Goal: Transaction & Acquisition: Purchase product/service

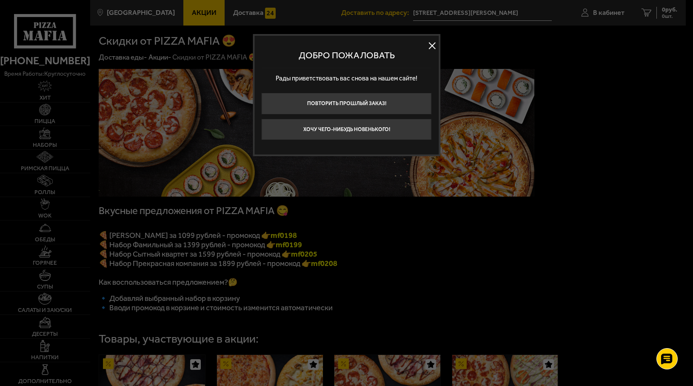
click at [429, 43] on button at bounding box center [432, 45] width 13 height 13
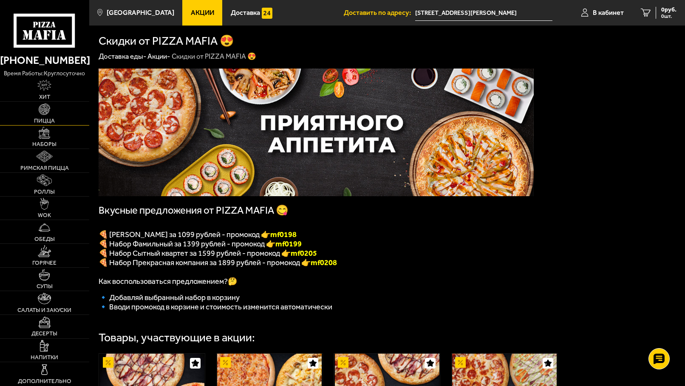
click at [44, 119] on span "Пицца" at bounding box center [44, 121] width 21 height 6
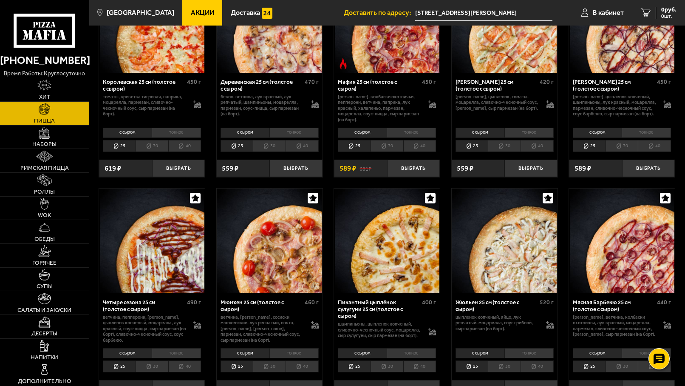
scroll to position [520, 0]
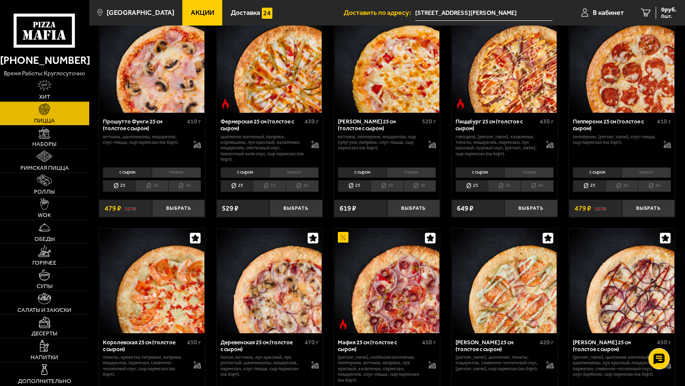
drag, startPoint x: 173, startPoint y: 91, endPoint x: 175, endPoint y: 86, distance: 4.4
click at [175, 86] on img at bounding box center [152, 60] width 105 height 105
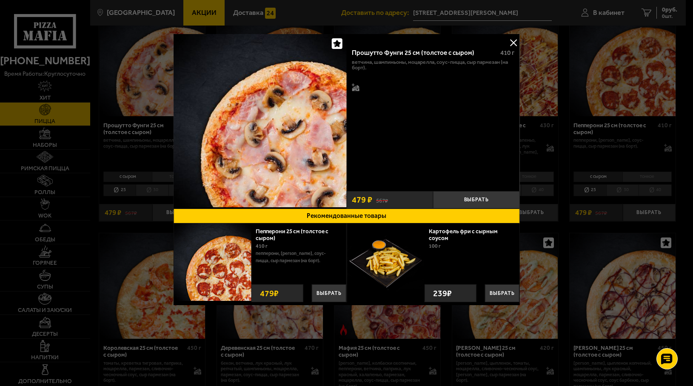
drag, startPoint x: 512, startPoint y: 40, endPoint x: 502, endPoint y: 41, distance: 10.2
click at [509, 40] on button at bounding box center [513, 42] width 13 height 13
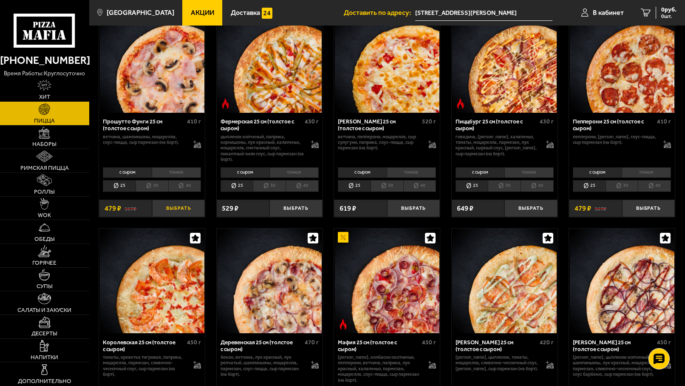
scroll to position [497, 0]
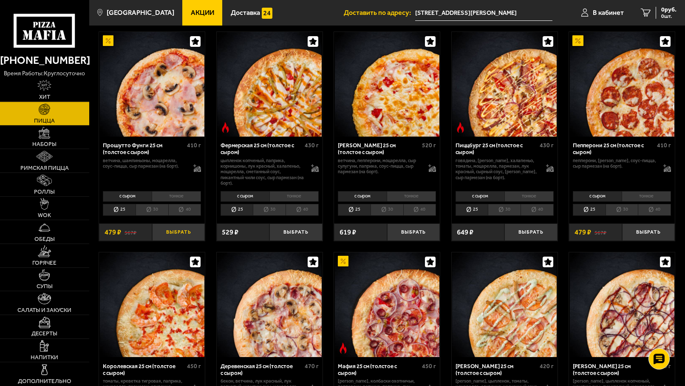
click at [182, 210] on li "40" at bounding box center [184, 210] width 33 height 12
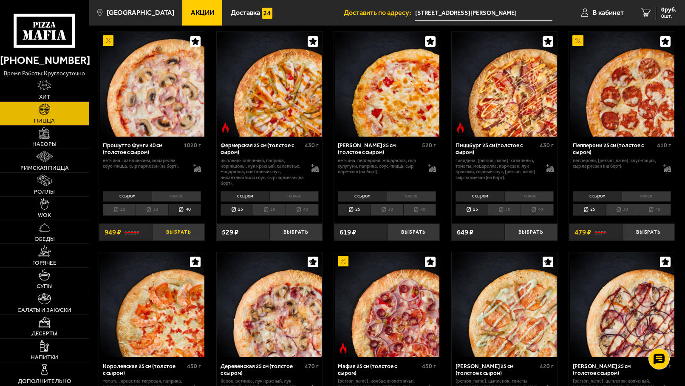
click at [180, 236] on button "Выбрать" at bounding box center [178, 231] width 53 height 17
click at [189, 237] on button "Выбрать" at bounding box center [178, 231] width 53 height 17
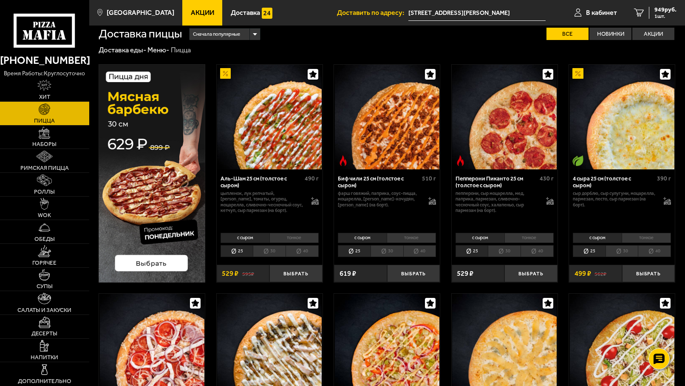
scroll to position [0, 0]
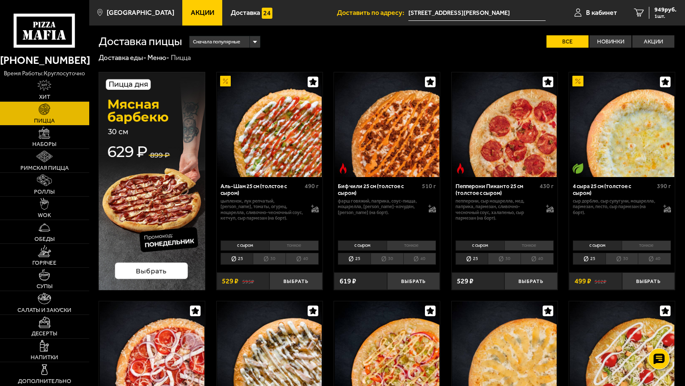
click at [244, 42] on div "Сначала популярные" at bounding box center [225, 41] width 71 height 11
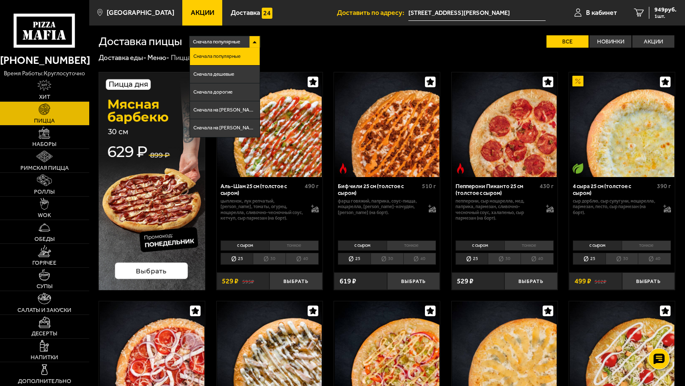
click at [293, 44] on div "Сначала популярные Сначала популярные Сначала дешевые Сначала дорогие Сначала н…" at bounding box center [429, 41] width 494 height 12
click at [297, 36] on div "Сначала популярные Сначала популярные Сначала дешевые Сначала дорогие Сначала н…" at bounding box center [429, 41] width 494 height 12
click at [259, 34] on div "Доставка пиццы Сначала популярные Сначала популярные Сначала дешевые Сначала до…" at bounding box center [387, 37] width 577 height 22
drag, startPoint x: 249, startPoint y: 41, endPoint x: 255, endPoint y: 44, distance: 6.7
click at [251, 42] on div "Сначала популярные" at bounding box center [225, 41] width 71 height 11
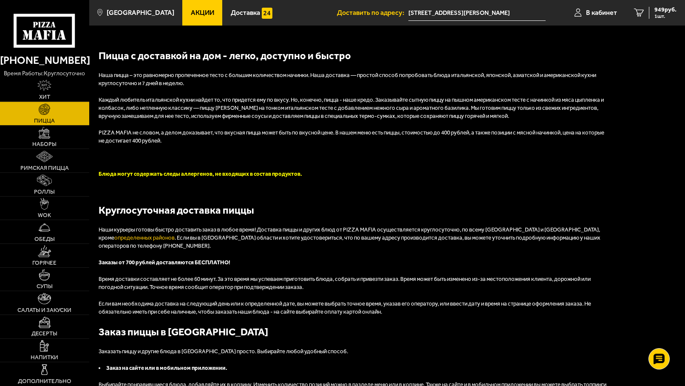
scroll to position [1388, 0]
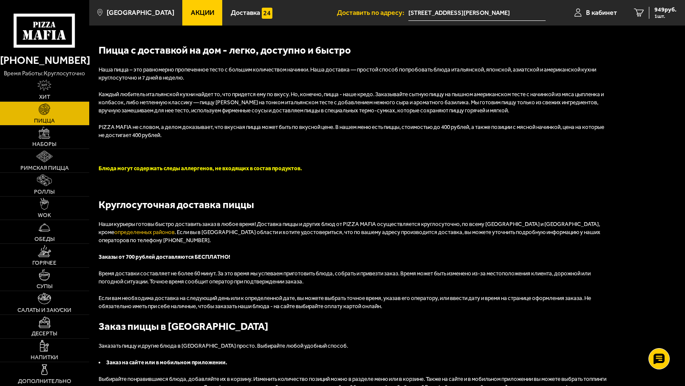
click at [46, 118] on span "Пицца" at bounding box center [44, 121] width 21 height 6
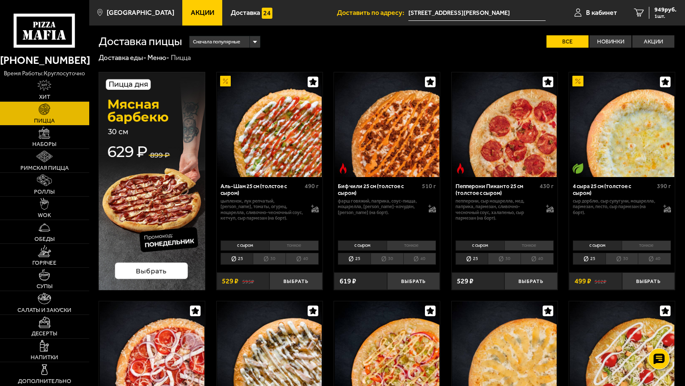
click at [274, 139] on img at bounding box center [269, 124] width 105 height 105
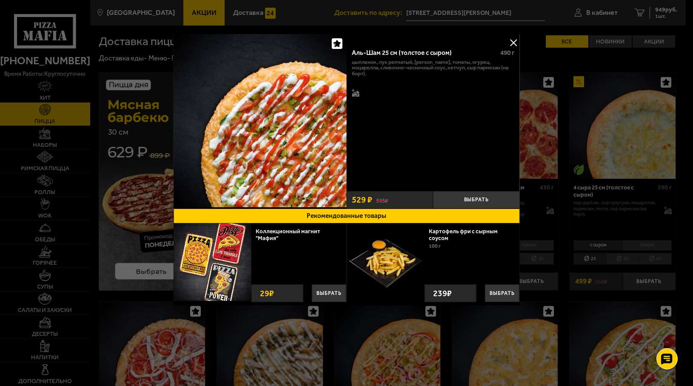
click at [515, 41] on button at bounding box center [513, 42] width 13 height 13
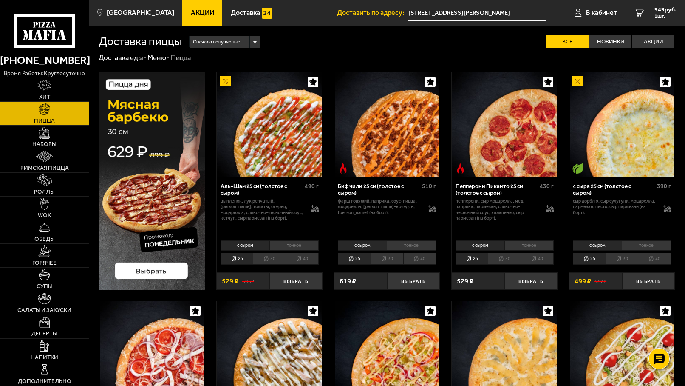
click at [310, 256] on li "40" at bounding box center [302, 259] width 33 height 12
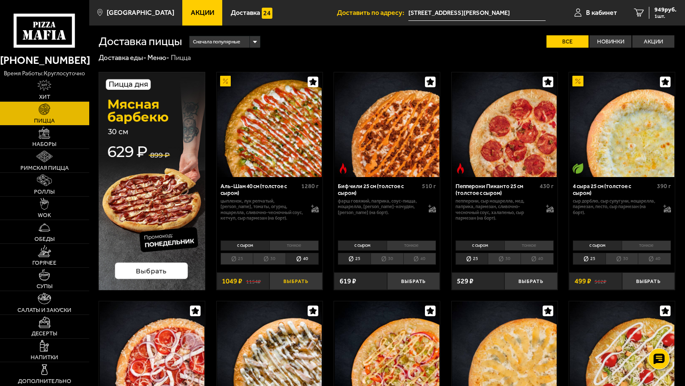
click at [304, 282] on button "Выбрать" at bounding box center [296, 280] width 53 height 17
click at [671, 15] on span "2 шт." at bounding box center [664, 16] width 26 height 5
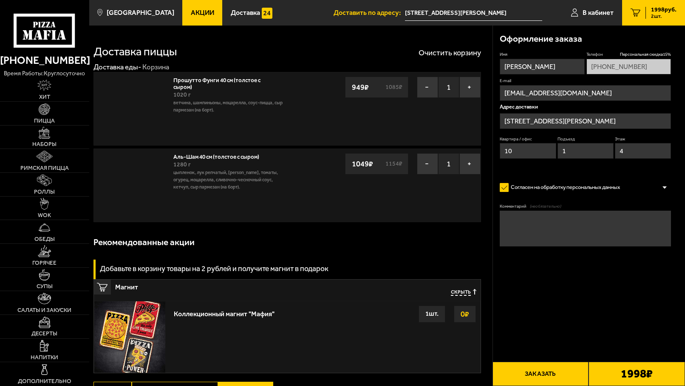
type input "[STREET_ADDRESS][PERSON_NAME]"
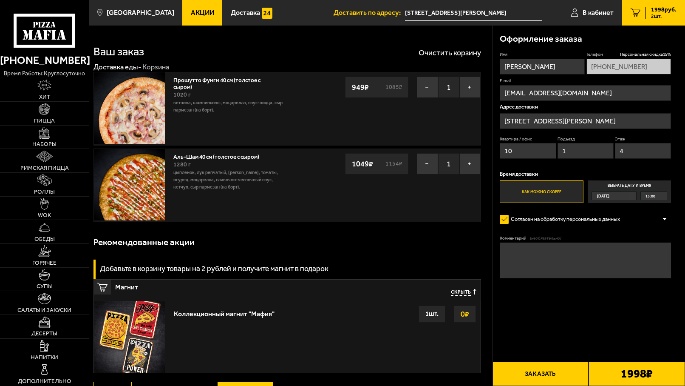
click at [146, 197] on img at bounding box center [129, 184] width 71 height 71
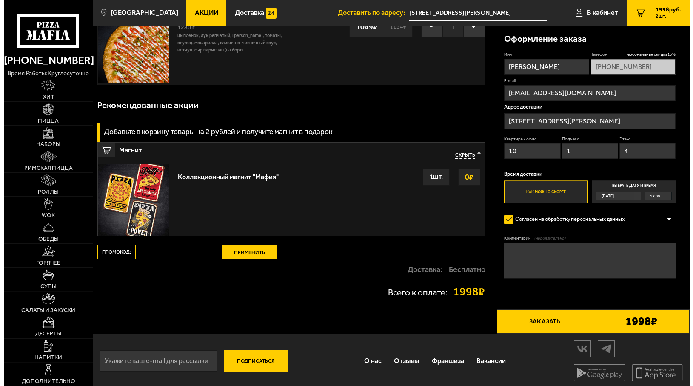
scroll to position [142, 0]
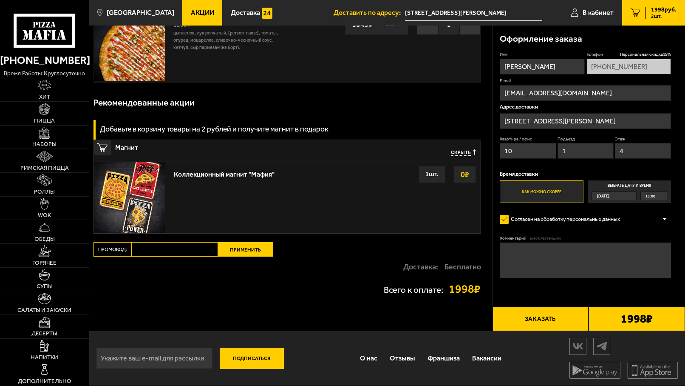
click at [563, 319] on button "Заказать" at bounding box center [541, 319] width 97 height 24
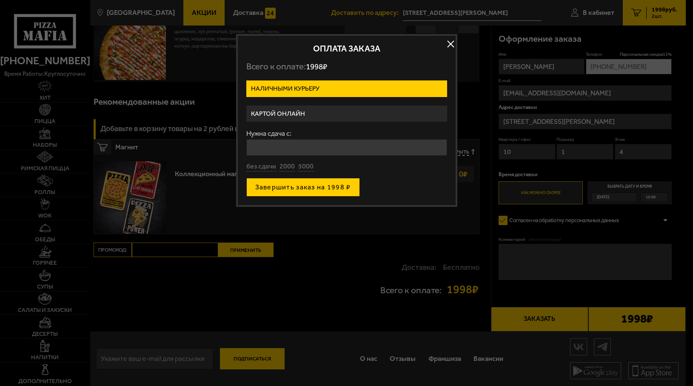
click at [331, 190] on button "Завершить заказ на 1998 ₽" at bounding box center [303, 187] width 114 height 19
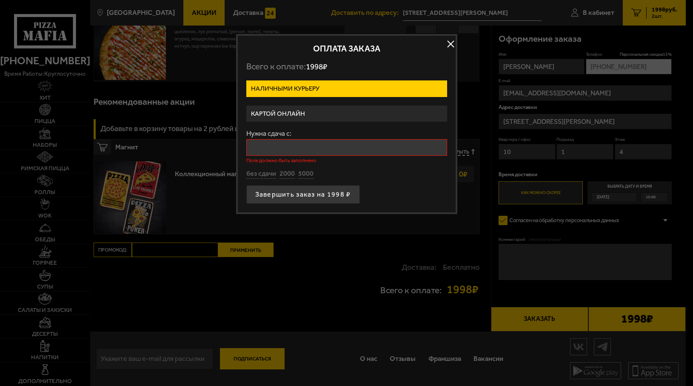
click at [288, 154] on input "Нужна сдача с:" at bounding box center [346, 147] width 201 height 17
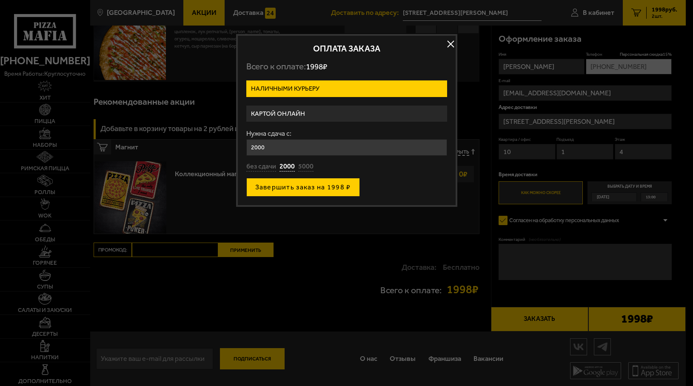
type input "2000"
click at [312, 187] on button "Завершить заказ на 1998 ₽" at bounding box center [303, 187] width 114 height 19
